Goal: Task Accomplishment & Management: Use online tool/utility

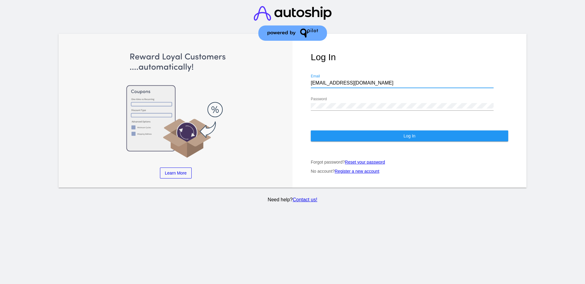
drag, startPoint x: 374, startPoint y: 83, endPoint x: 285, endPoint y: 78, distance: 89.7
click at [285, 78] on div "Learn More Learn How Learn More Learn How Learn More Learn How ‹ › Log In [EMAI…" at bounding box center [292, 111] width 468 height 154
click at [275, 102] on div "Learn More Learn How Learn More Learn How Learn More Learn How ‹ › Log In [EMAI…" at bounding box center [292, 111] width 468 height 154
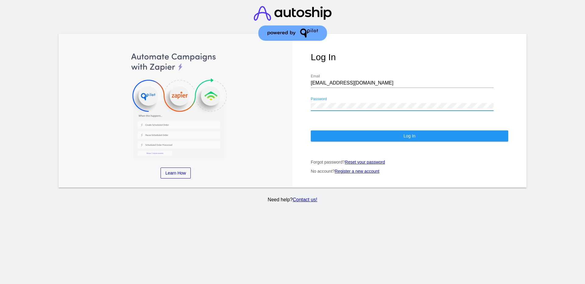
click at [308, 98] on div "Log In [EMAIL_ADDRESS][DOMAIN_NAME] Email Password Log In Forgot password? Rese…" at bounding box center [409, 111] width 234 height 154
click at [341, 134] on button "Log In" at bounding box center [409, 136] width 197 height 11
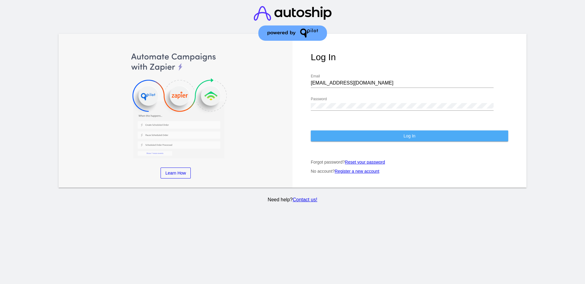
click at [424, 135] on button "Log In" at bounding box center [409, 136] width 197 height 11
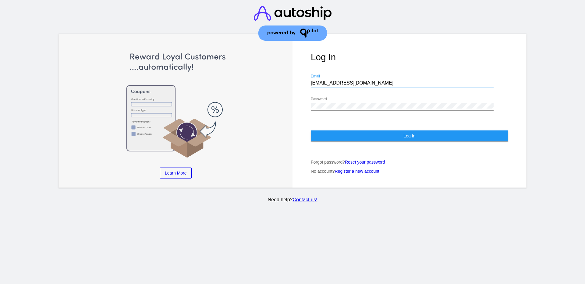
drag, startPoint x: 363, startPoint y: 82, endPoint x: 286, endPoint y: 73, distance: 77.9
click at [287, 74] on div "Learn More Learn How Learn More Learn How Learn More Learn How ‹ › Log In [EMAI…" at bounding box center [292, 111] width 468 height 154
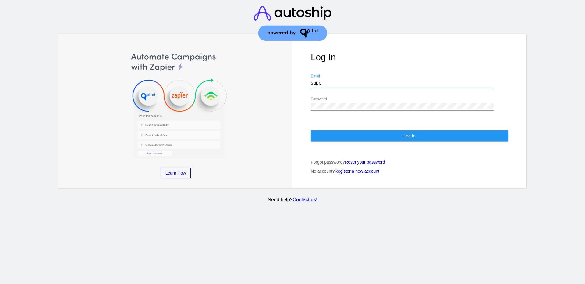
type input "[EMAIL_ADDRESS][DOMAIN_NAME]"
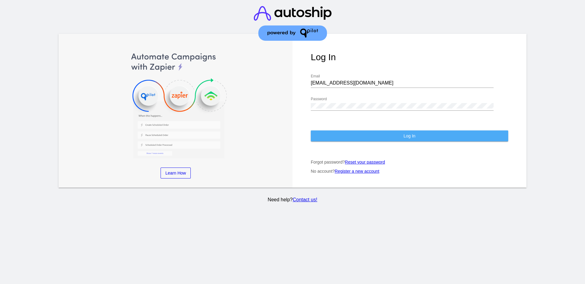
click at [411, 136] on span "Log In" at bounding box center [409, 136] width 12 height 5
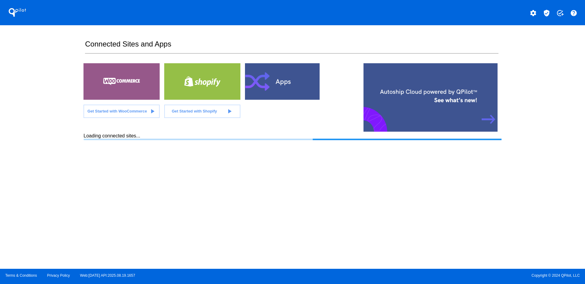
click at [545, 11] on mat-icon "verified_user" at bounding box center [546, 12] width 7 height 7
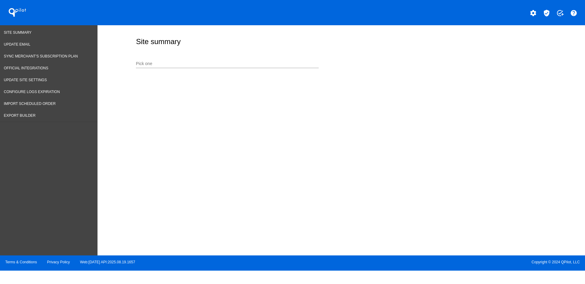
click at [238, 65] on input "Pick one" at bounding box center [227, 64] width 183 height 5
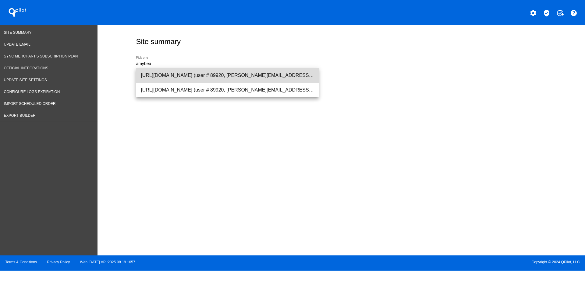
click at [237, 71] on span "[URL][DOMAIN_NAME] (user # 89920, [PERSON_NAME][EMAIL_ADDRESS][DOMAIN_NAME]) - …" at bounding box center [227, 75] width 173 height 15
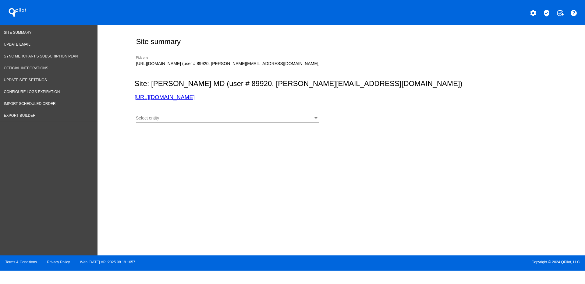
click at [236, 121] on div "Select entity Select entity" at bounding box center [227, 117] width 183 height 12
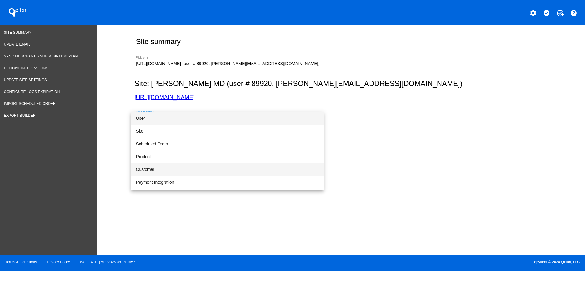
scroll to position [38, 0]
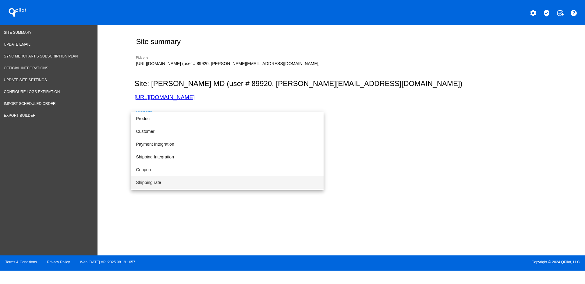
click at [233, 182] on span "Shipping rate" at bounding box center [227, 182] width 183 height 13
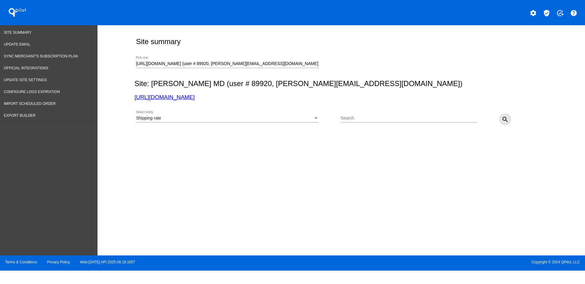
click at [505, 116] on button "search" at bounding box center [505, 119] width 12 height 12
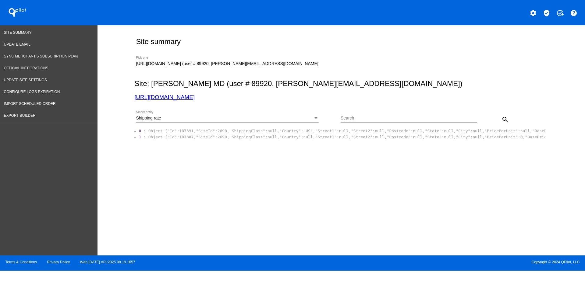
click at [291, 127] on div "Shipping rate Select entity" at bounding box center [227, 119] width 183 height 17
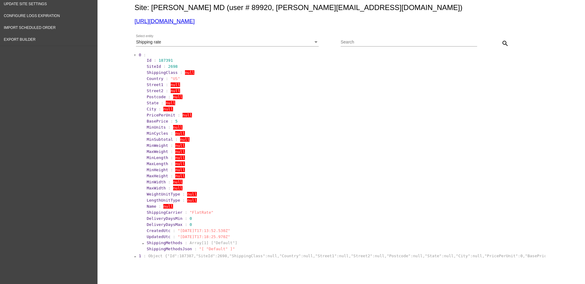
scroll to position [106, 0]
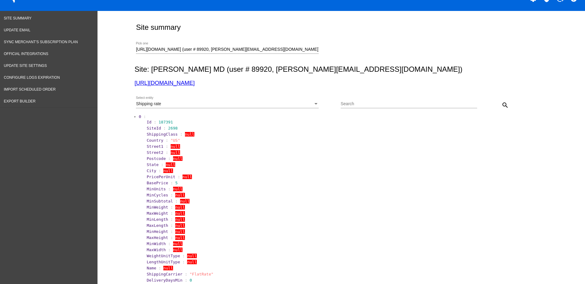
scroll to position [0, 0]
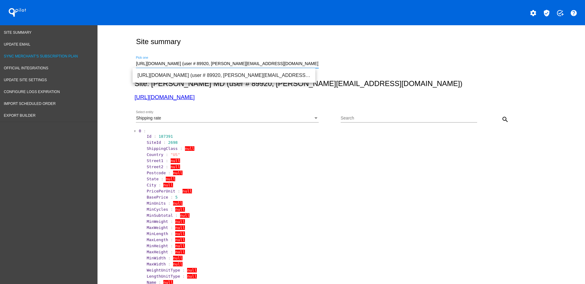
drag, startPoint x: 310, startPoint y: 62, endPoint x: 79, endPoint y: 60, distance: 230.6
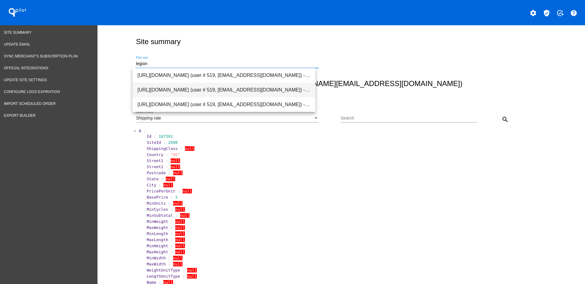
click at [170, 92] on span "[URL][DOMAIN_NAME] (user # 519, [EMAIL_ADDRESS][DOMAIN_NAME]) - Production" at bounding box center [223, 90] width 173 height 15
type input "[URL][DOMAIN_NAME] (user # 519, [EMAIL_ADDRESS][DOMAIN_NAME]) - Production"
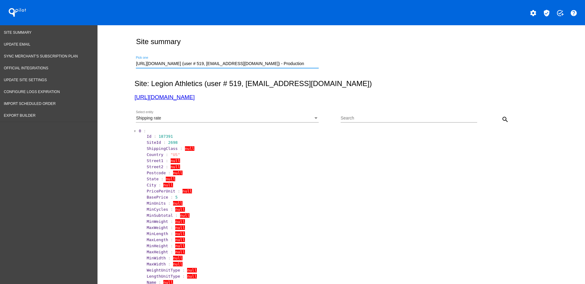
click at [207, 121] on div "Shipping rate Select entity" at bounding box center [227, 117] width 183 height 12
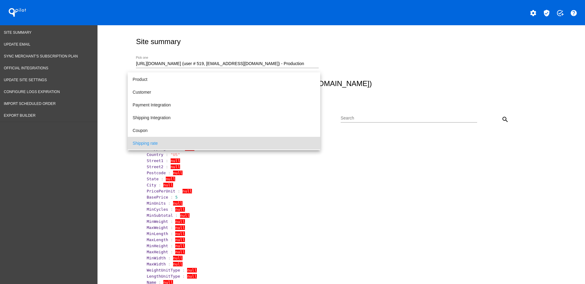
scroll to position [25, 0]
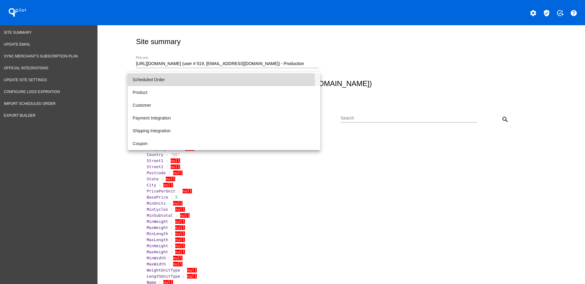
click at [210, 83] on span "Scheduled Order" at bounding box center [223, 79] width 183 height 13
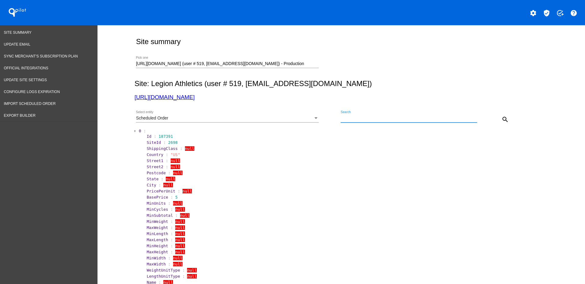
paste input "642996"
click at [501, 120] on mat-icon "search" at bounding box center [504, 119] width 7 height 7
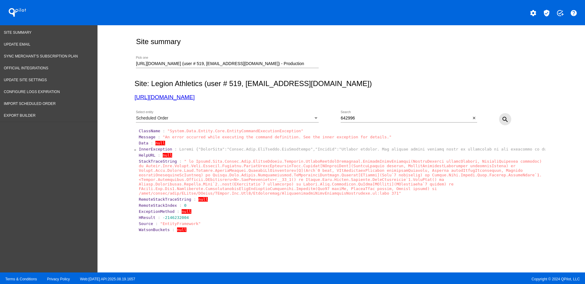
click at [504, 115] on button "search" at bounding box center [505, 119] width 12 height 12
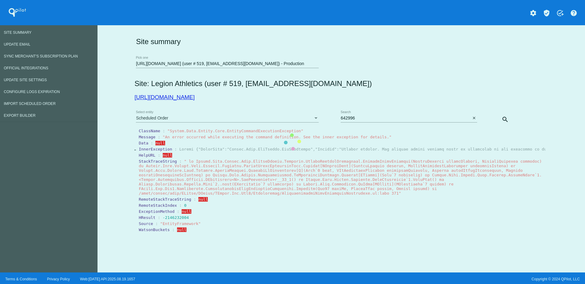
click at [408, 113] on div "Site summary [URL][DOMAIN_NAME] (user # 519, [EMAIL_ADDRESS][DOMAIN_NAME]) - Pr…" at bounding box center [339, 132] width 411 height 202
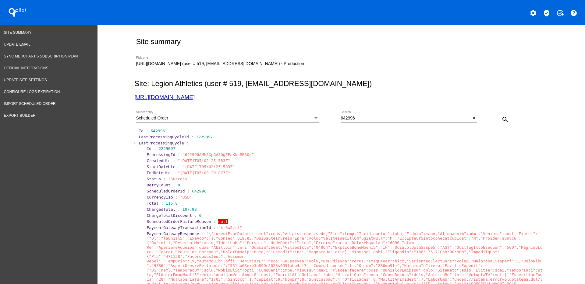
click at [145, 142] on span "LastProcessingCycle" at bounding box center [161, 143] width 45 height 5
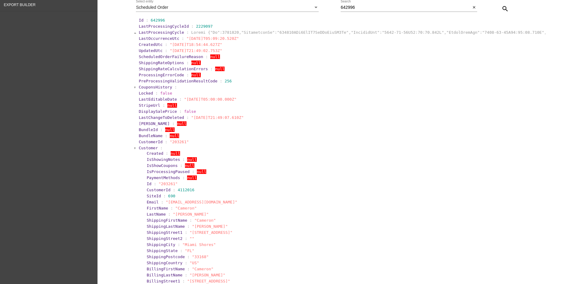
scroll to position [114, 0]
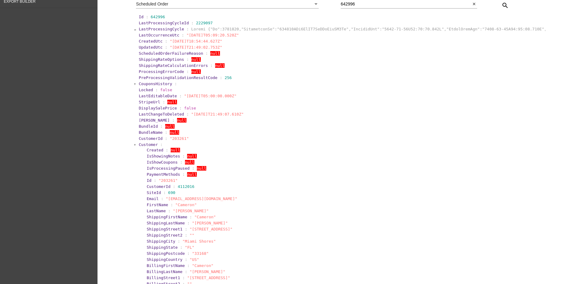
click at [143, 145] on span "Customer" at bounding box center [148, 145] width 19 height 5
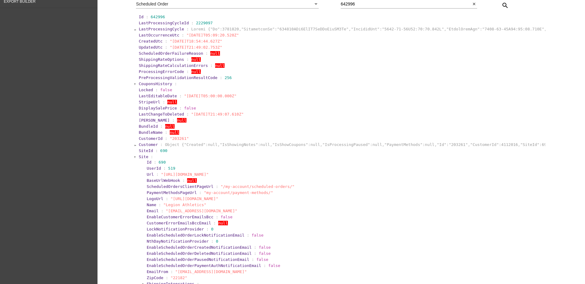
click at [139, 155] on span "Site" at bounding box center [143, 157] width 9 height 5
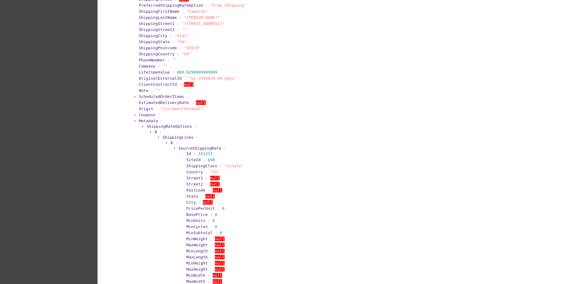
scroll to position [0, 0]
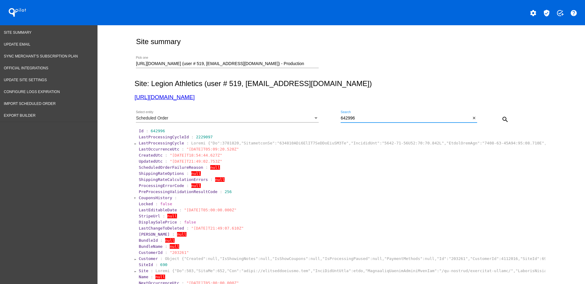
drag, startPoint x: 380, startPoint y: 117, endPoint x: 351, endPoint y: 113, distance: 29.5
click at [351, 113] on div "642996 Search" at bounding box center [406, 117] width 130 height 12
click at [351, 114] on div "642996 Search" at bounding box center [406, 117] width 130 height 12
drag, startPoint x: 363, startPoint y: 119, endPoint x: 346, endPoint y: 115, distance: 18.2
click at [335, 115] on div "Scheduled Order Select entity 642996 Search close search" at bounding box center [339, 118] width 411 height 22
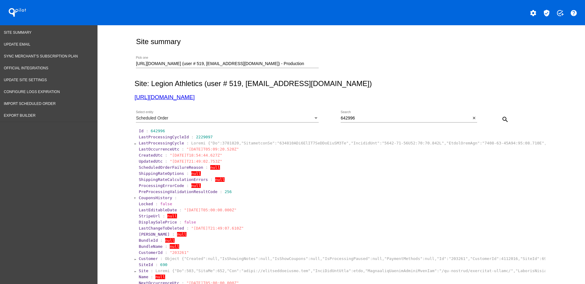
click at [343, 119] on input "642996" at bounding box center [406, 118] width 130 height 5
drag, startPoint x: 358, startPoint y: 116, endPoint x: 356, endPoint y: 119, distance: 3.3
click at [357, 117] on div "642996 Search" at bounding box center [406, 117] width 130 height 12
drag, startPoint x: 356, startPoint y: 119, endPoint x: 335, endPoint y: 117, distance: 21.4
click at [335, 117] on div "Scheduled Order Select entity 642996 Search close search" at bounding box center [339, 118] width 411 height 22
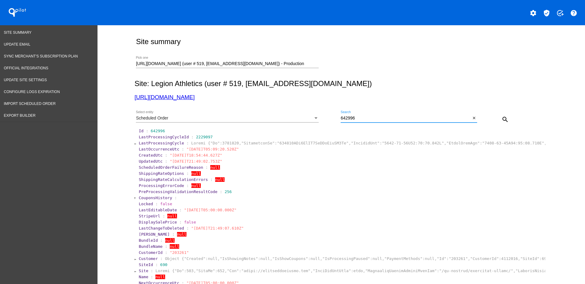
paste input "941140"
click at [505, 119] on button "search" at bounding box center [505, 119] width 12 height 12
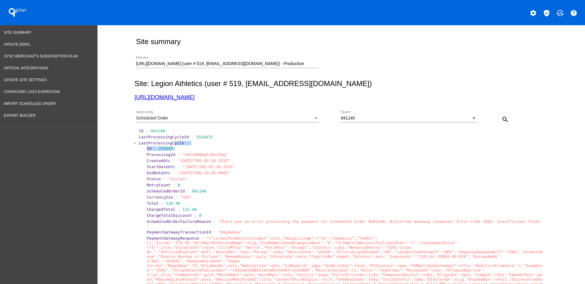
click at [162, 142] on span "LastProcessingCycle" at bounding box center [161, 143] width 45 height 5
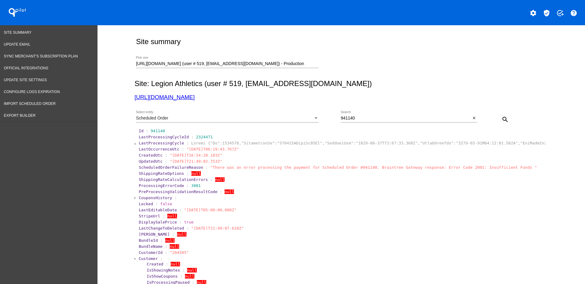
click at [139, 258] on span "Customer" at bounding box center [148, 259] width 19 height 5
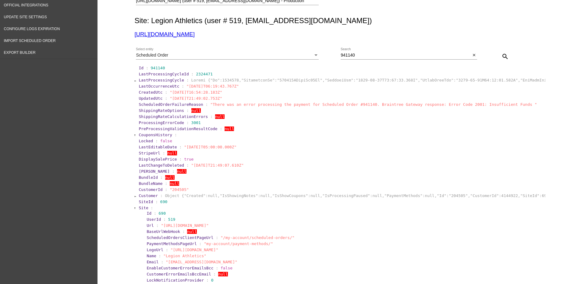
scroll to position [76, 0]
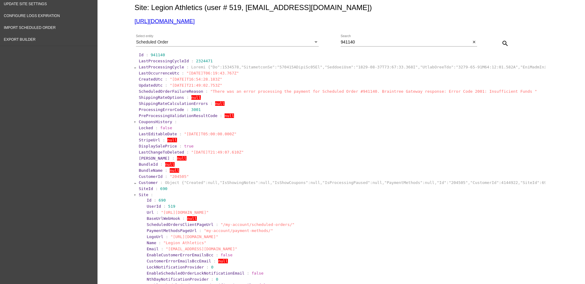
click at [139, 66] on span "LastProcessingCycle" at bounding box center [161, 67] width 45 height 5
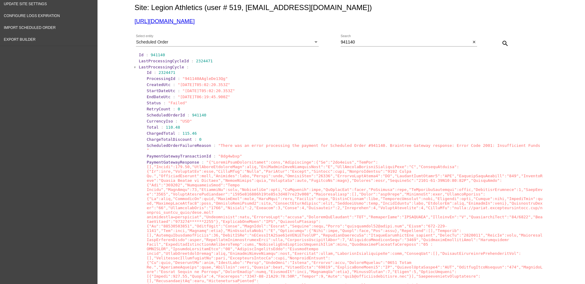
click at [139, 66] on span "LastProcessingCycle" at bounding box center [161, 67] width 45 height 5
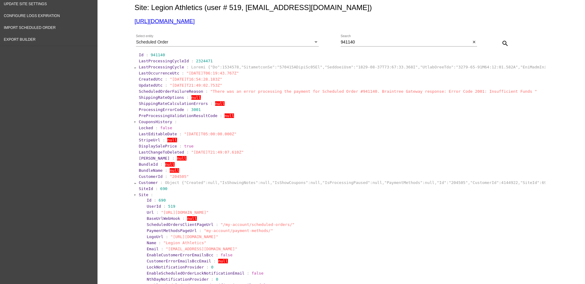
click at [140, 195] on span "Site" at bounding box center [143, 195] width 9 height 5
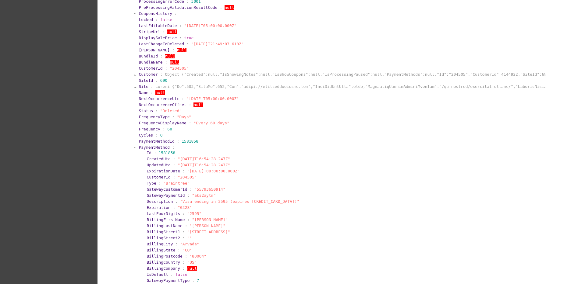
scroll to position [190, 0]
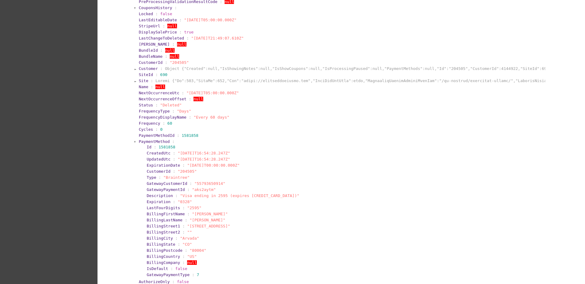
click at [141, 142] on span "PaymentMethod" at bounding box center [154, 142] width 31 height 5
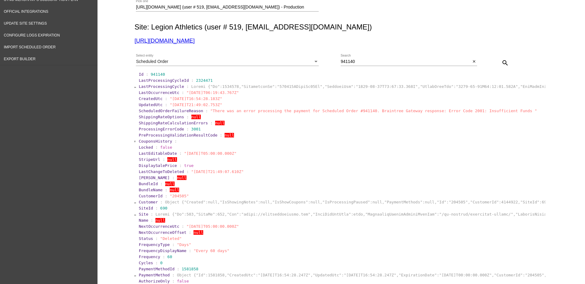
scroll to position [38, 0]
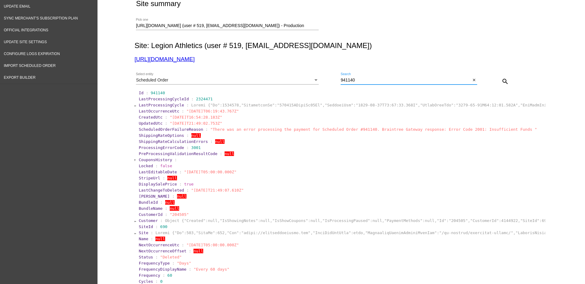
drag, startPoint x: 365, startPoint y: 79, endPoint x: 334, endPoint y: 77, distance: 31.7
click at [334, 77] on div "Scheduled Order Select entity 941140 Search close search" at bounding box center [339, 80] width 411 height 22
paste input "1007809"
click at [501, 79] on mat-icon "search" at bounding box center [504, 81] width 7 height 7
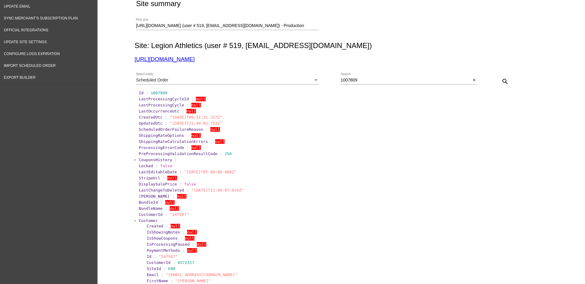
click at [153, 221] on span "Customer" at bounding box center [148, 221] width 19 height 5
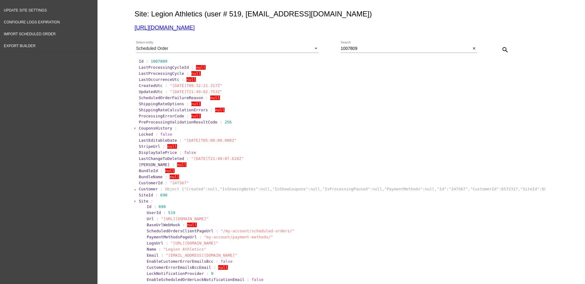
scroll to position [114, 0]
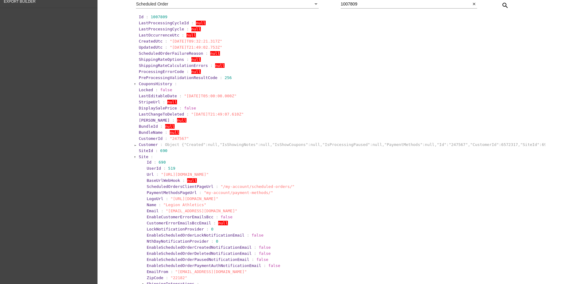
click at [142, 154] on section "SiteId : 690" at bounding box center [341, 151] width 407 height 6
click at [143, 159] on span "Site" at bounding box center [143, 157] width 9 height 5
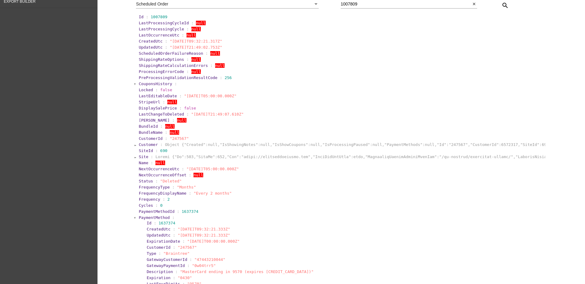
scroll to position [0, 0]
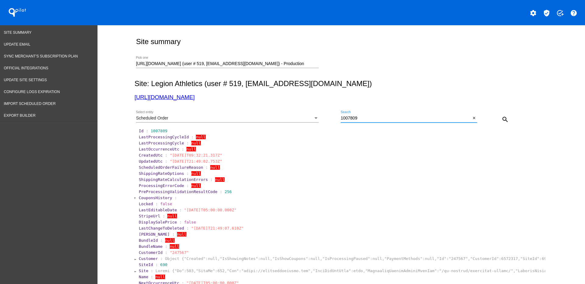
drag, startPoint x: 364, startPoint y: 118, endPoint x: 330, endPoint y: 114, distance: 34.4
click at [329, 114] on div "Scheduled Order Select entity 1007809 Search close search" at bounding box center [339, 118] width 411 height 22
drag, startPoint x: 346, startPoint y: 115, endPoint x: 350, endPoint y: 102, distance: 13.9
drag, startPoint x: 363, startPoint y: 119, endPoint x: 342, endPoint y: 117, distance: 20.8
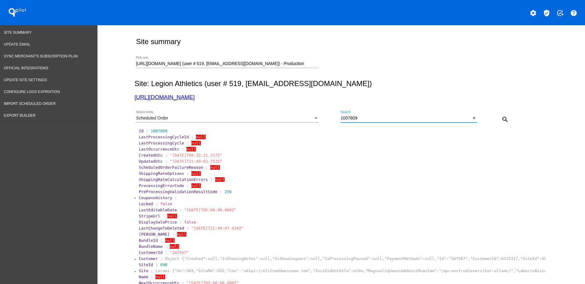
click at [341, 115] on div "1007809 Search" at bounding box center [406, 117] width 130 height 12
paste input "946678"
type input "946678"
click at [501, 118] on mat-icon "search" at bounding box center [504, 119] width 7 height 7
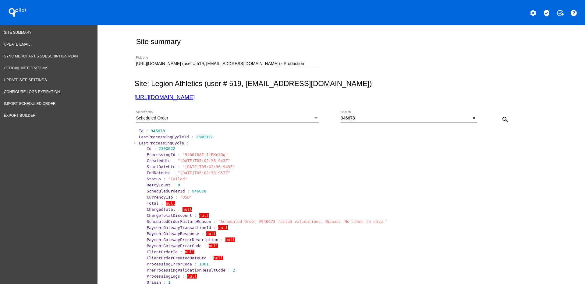
click at [142, 144] on span "LastProcessingCycle" at bounding box center [161, 143] width 45 height 5
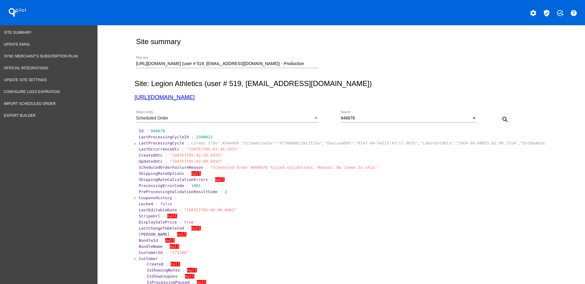
click at [140, 259] on span "Customer" at bounding box center [148, 259] width 19 height 5
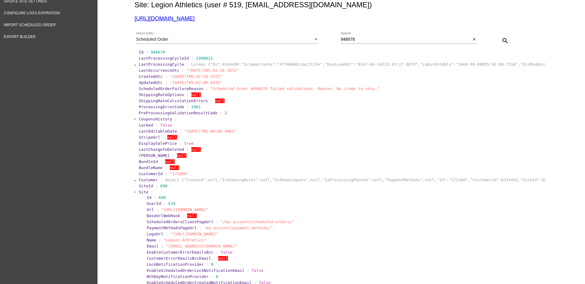
scroll to position [114, 0]
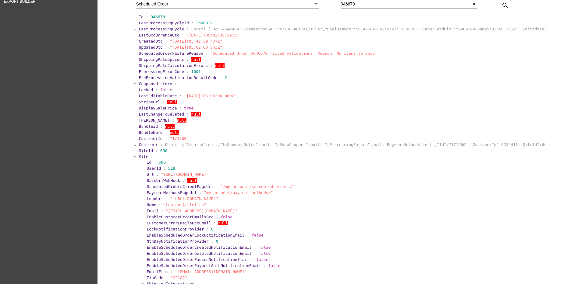
click at [142, 157] on span "Site" at bounding box center [143, 157] width 9 height 5
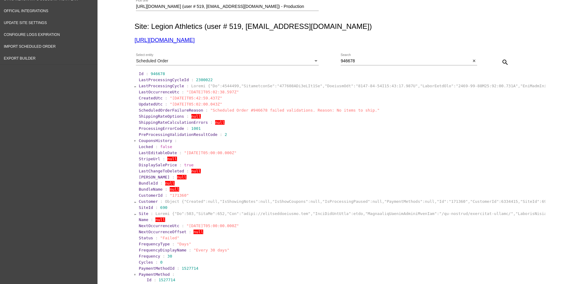
scroll to position [0, 0]
